Goal: Task Accomplishment & Management: Complete application form

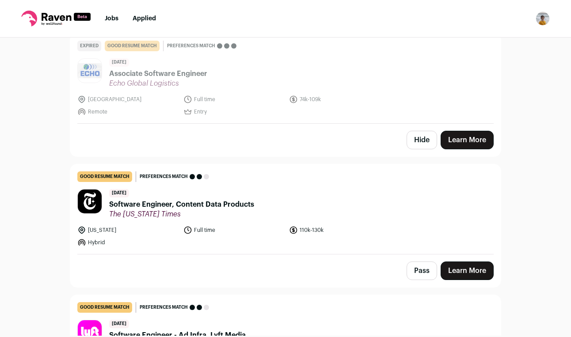
scroll to position [512, 0]
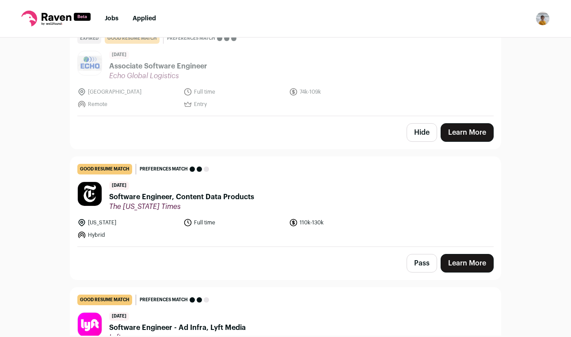
click at [420, 136] on button "Hide" at bounding box center [421, 132] width 30 height 19
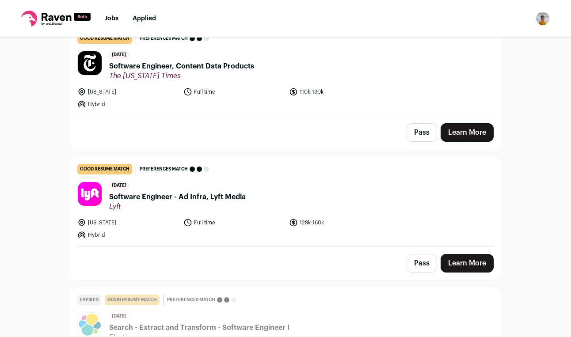
click at [463, 133] on link "Learn More" at bounding box center [466, 132] width 53 height 19
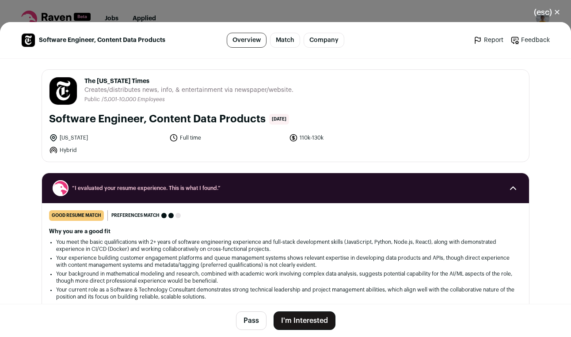
click at [309, 314] on button "I'm Interested" at bounding box center [304, 320] width 62 height 19
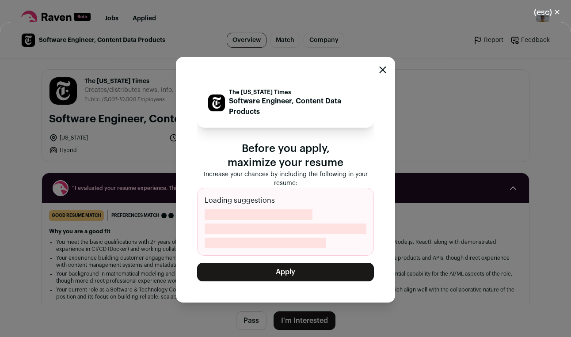
click at [310, 270] on button "Apply" at bounding box center [285, 272] width 177 height 19
